Goal: Information Seeking & Learning: Learn about a topic

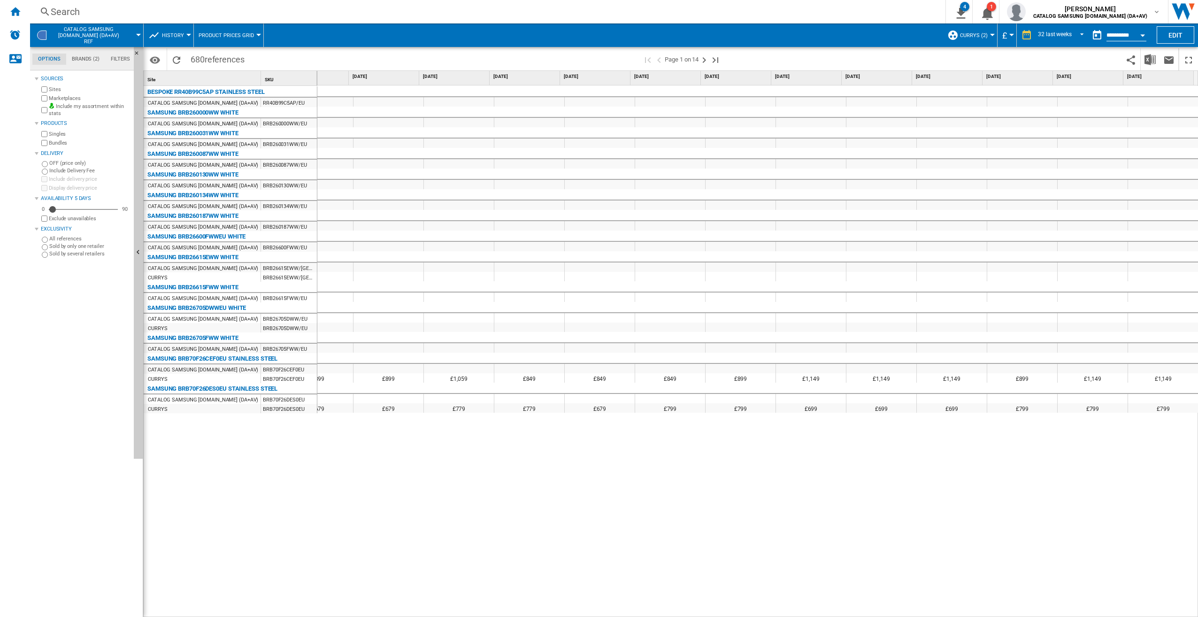
scroll to position [0, 1448]
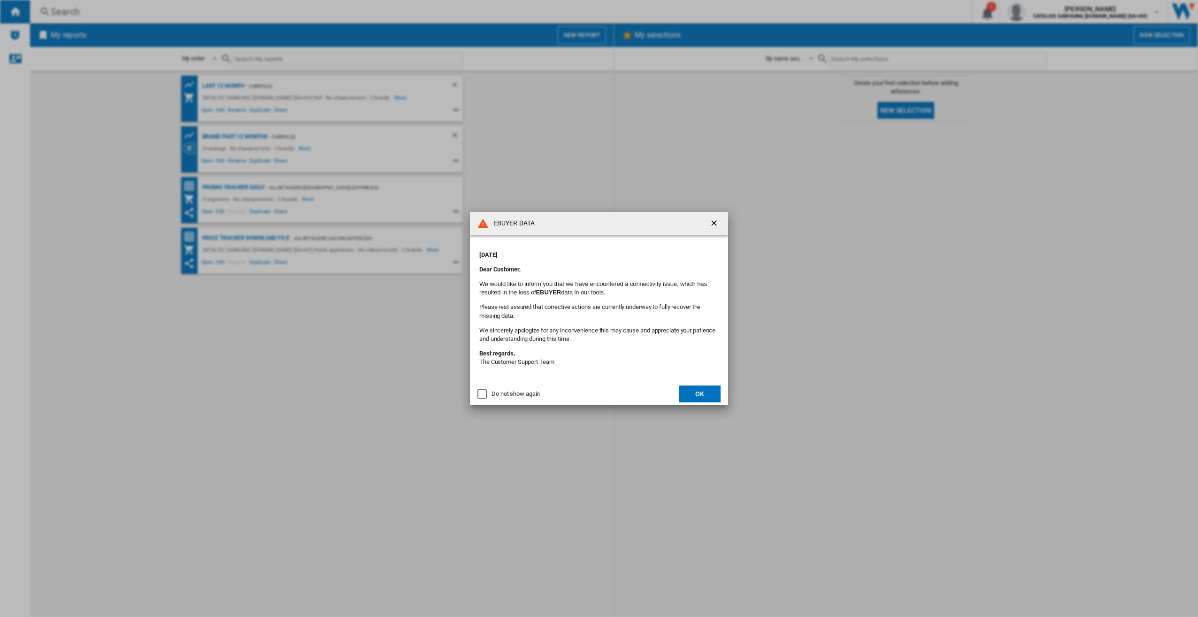
click at [686, 393] on button "OK" at bounding box center [699, 393] width 41 height 17
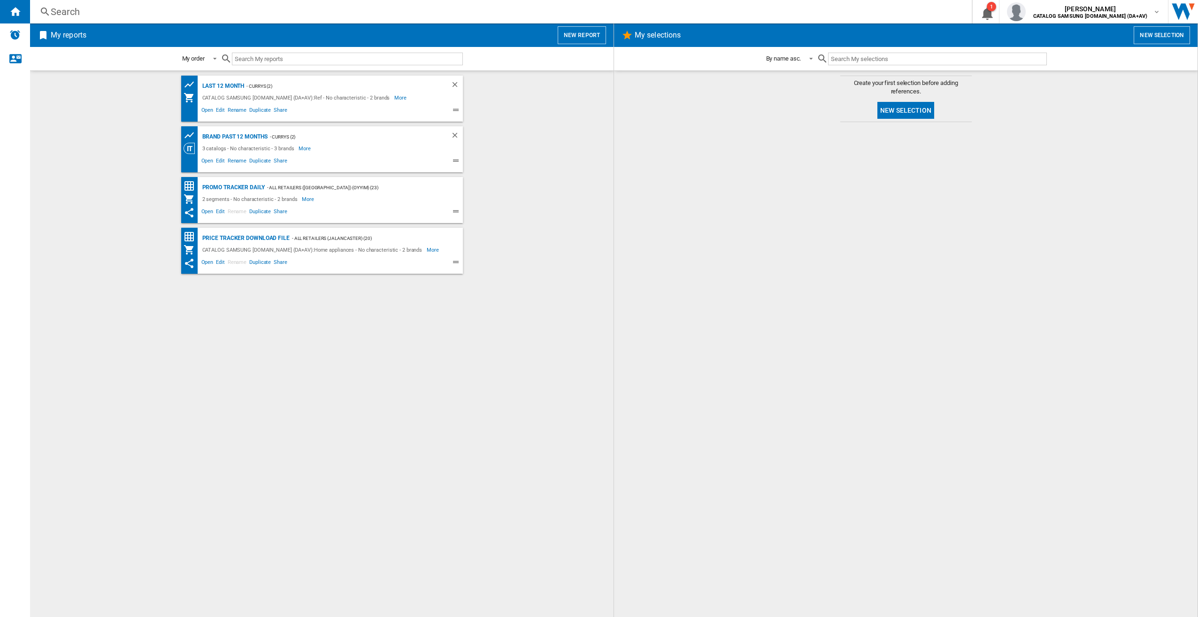
click at [185, 20] on div "Search Search 0 1 [PERSON_NAME] CATALOG SAMSUNG [DOMAIN_NAME] (DA+AV) CATALOG S…" at bounding box center [614, 11] width 1168 height 23
click at [185, 13] on div "Search" at bounding box center [499, 11] width 897 height 13
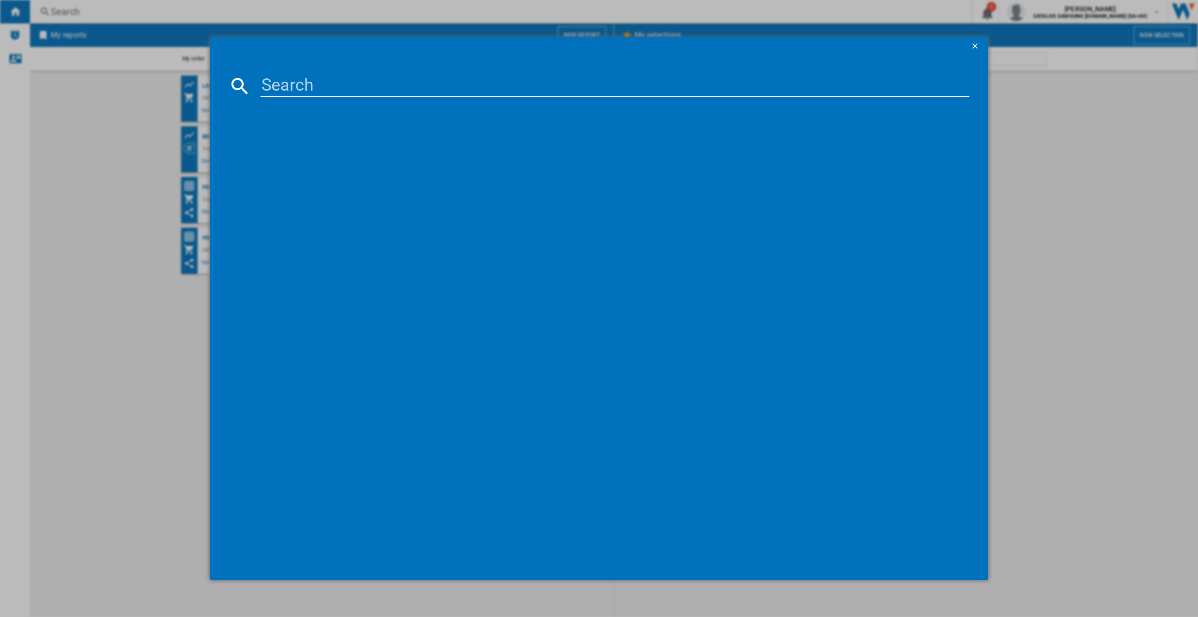
click at [308, 87] on input at bounding box center [615, 86] width 709 height 23
paste input "GSLE81EPBC"
type input "GSLE81EPBC"
click at [293, 152] on div "LG GSLE81EPBC BLACK" at bounding box center [604, 146] width 726 height 15
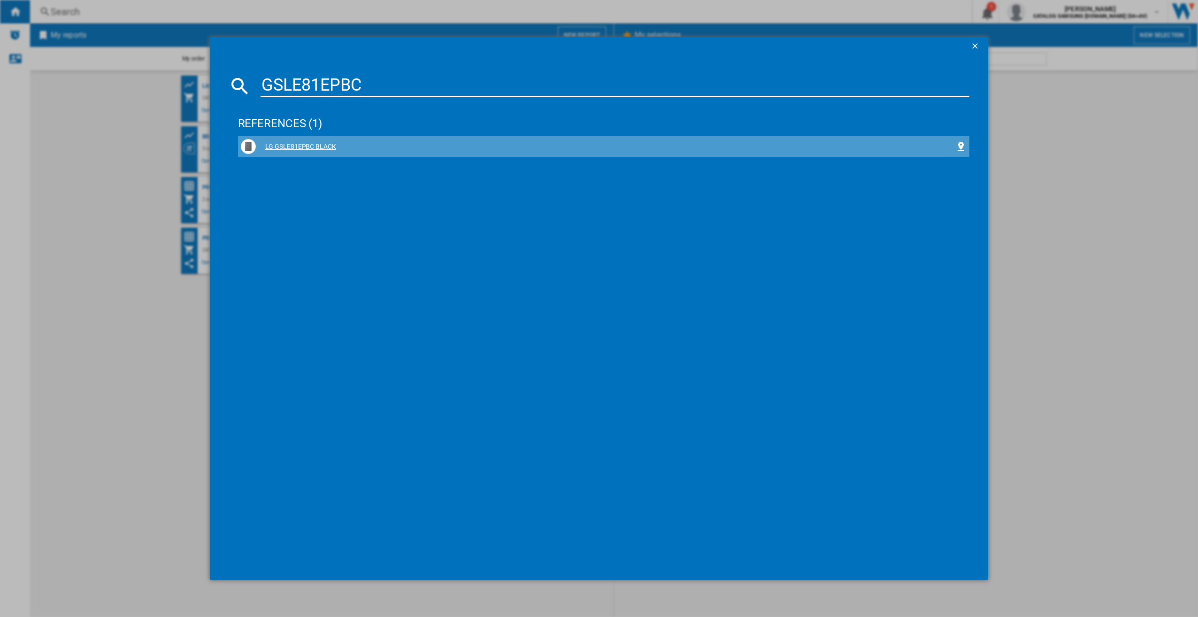
click at [287, 149] on div "LG GSLE81EPBC BLACK" at bounding box center [606, 146] width 700 height 9
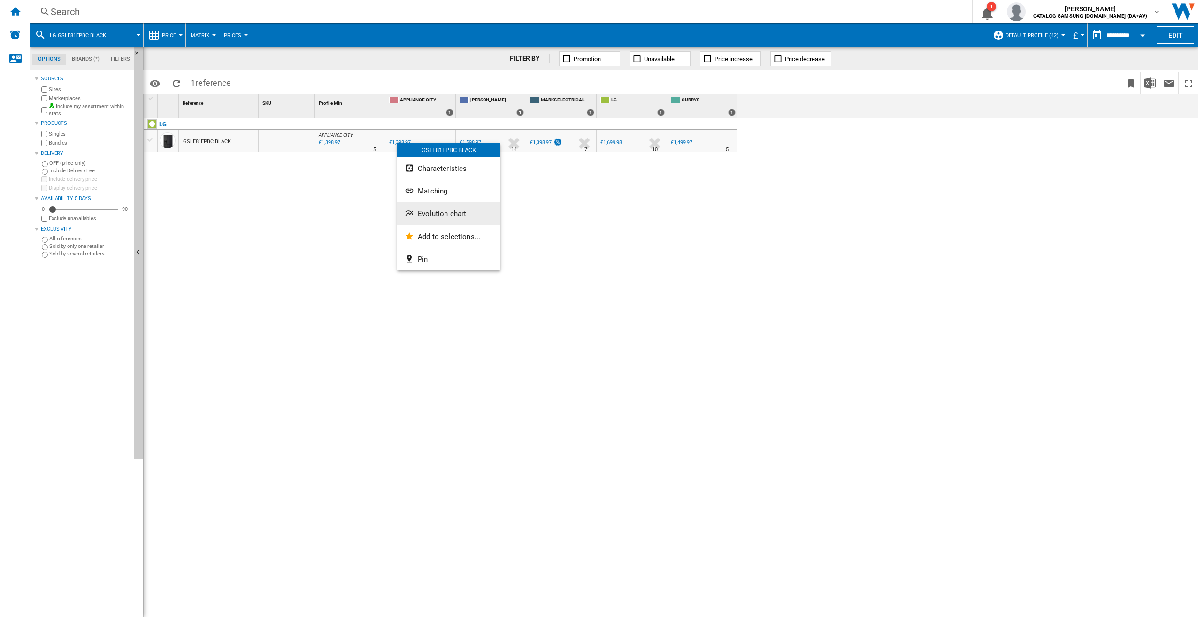
click at [437, 208] on button "Evolution chart" at bounding box center [448, 213] width 103 height 23
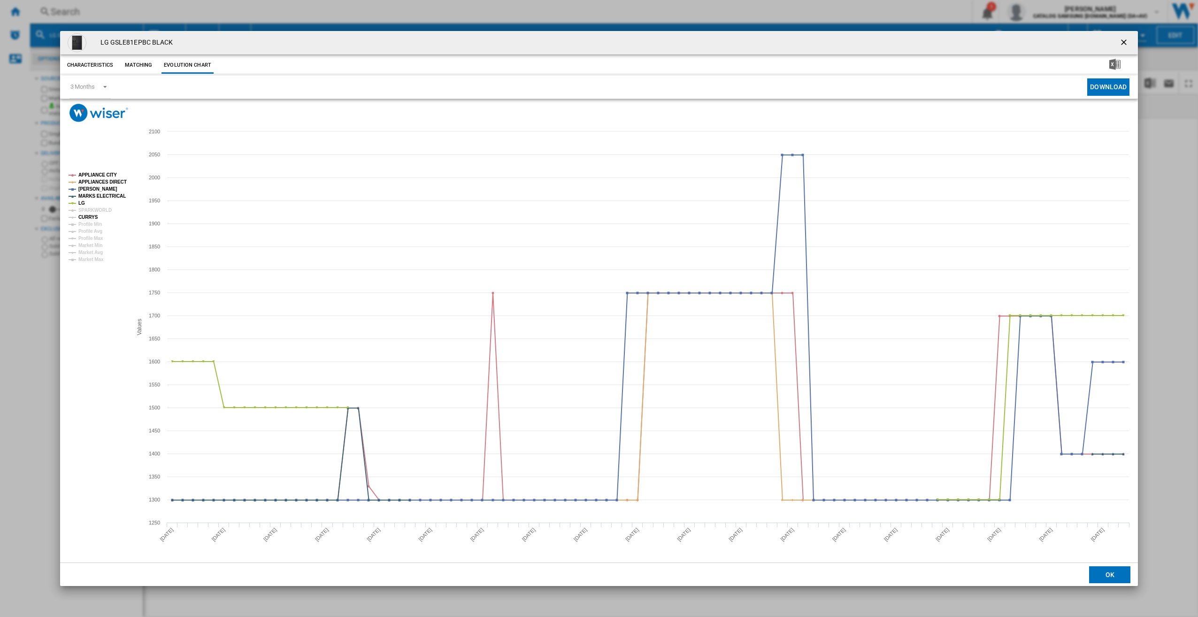
click at [90, 216] on tspan "CURRYS" at bounding box center [88, 217] width 20 height 5
